Goal: Information Seeking & Learning: Find specific fact

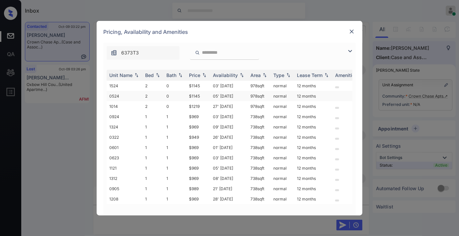
scroll to position [1320, 0]
click at [197, 74] on div "Price" at bounding box center [194, 75] width 11 height 6
click at [351, 51] on img at bounding box center [350, 51] width 8 height 8
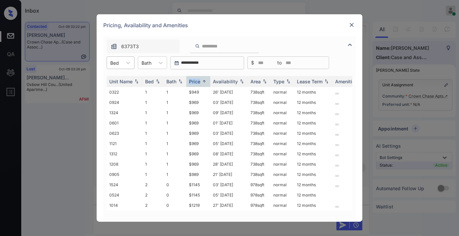
click at [121, 65] on div "Bed" at bounding box center [114, 63] width 15 height 10
click at [124, 87] on div "2" at bounding box center [121, 91] width 28 height 12
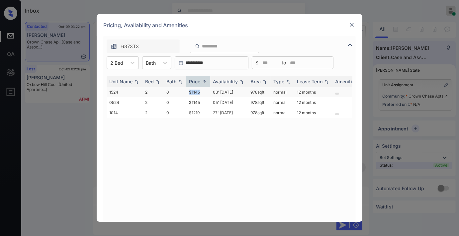
drag, startPoint x: 206, startPoint y: 88, endPoint x: 187, endPoint y: 90, distance: 19.0
click at [187, 90] on td "$1145" at bounding box center [198, 92] width 24 height 10
copy td "$1145"
click at [214, 92] on td "03' [DATE]" at bounding box center [229, 92] width 38 height 10
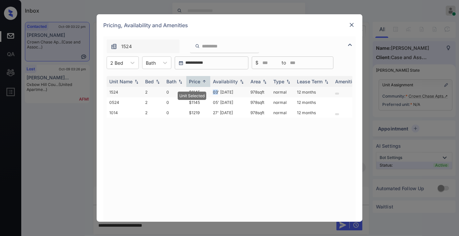
click at [214, 92] on td "03' [DATE]" at bounding box center [229, 92] width 38 height 10
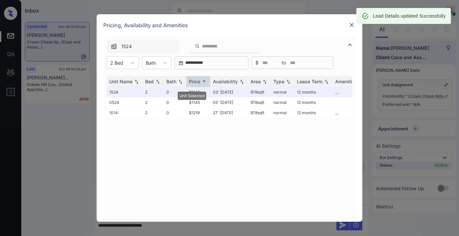
click at [347, 25] on div "Pricing, Availability and Amenities" at bounding box center [230, 25] width 266 height 22
click at [353, 25] on img at bounding box center [352, 25] width 7 height 7
